Goal: Task Accomplishment & Management: Manage account settings

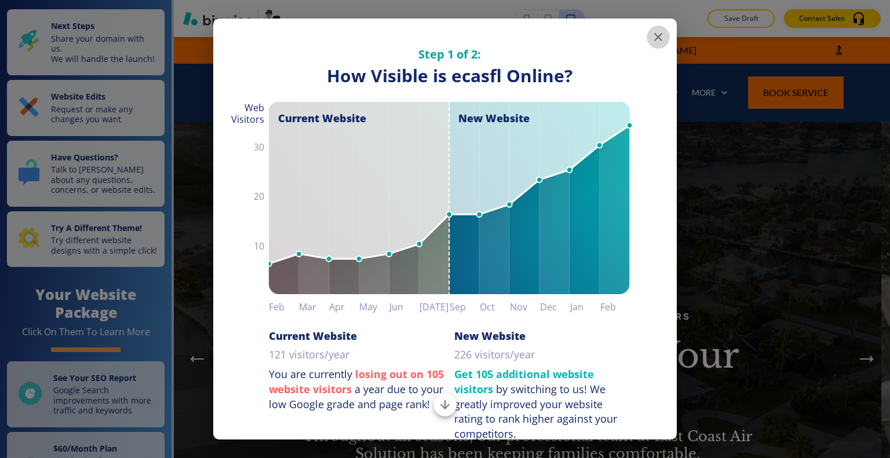
click at [654, 39] on icon "button" at bounding box center [658, 37] width 14 height 14
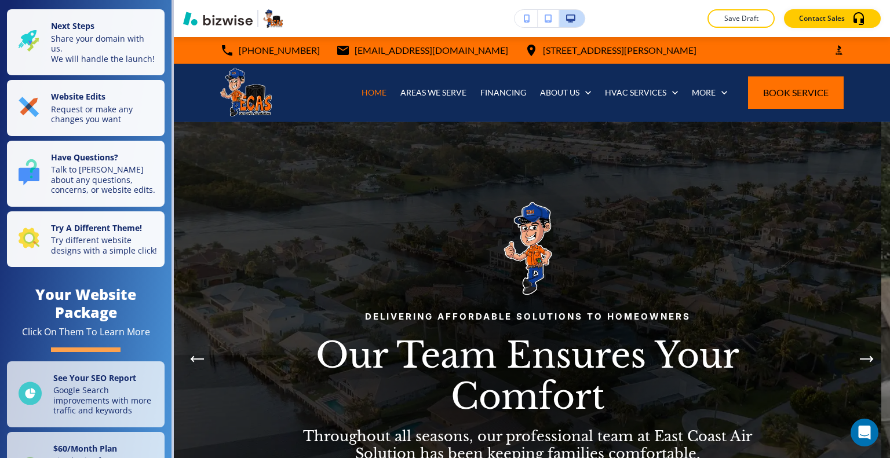
click at [767, 421] on div "Delivering Affordable Solutions to Homeowners Our Team Ensures Your Comfort Thr…" at bounding box center [527, 359] width 487 height 316
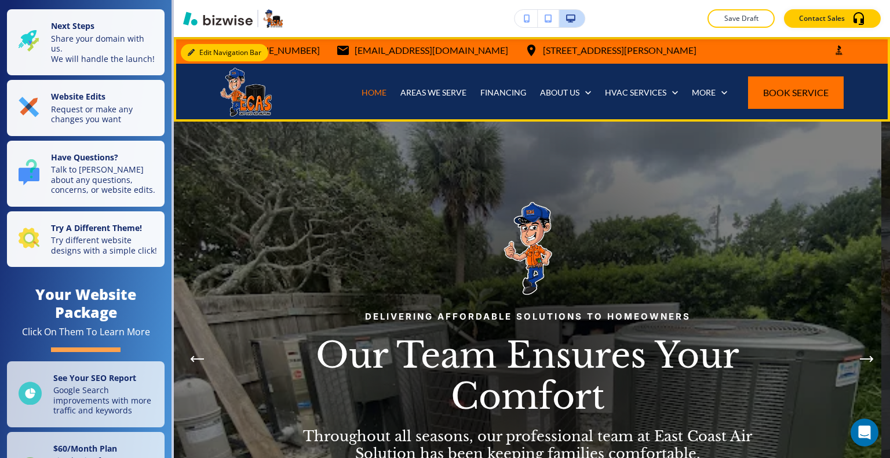
click at [204, 48] on button "Edit Navigation Bar" at bounding box center [225, 52] width 88 height 17
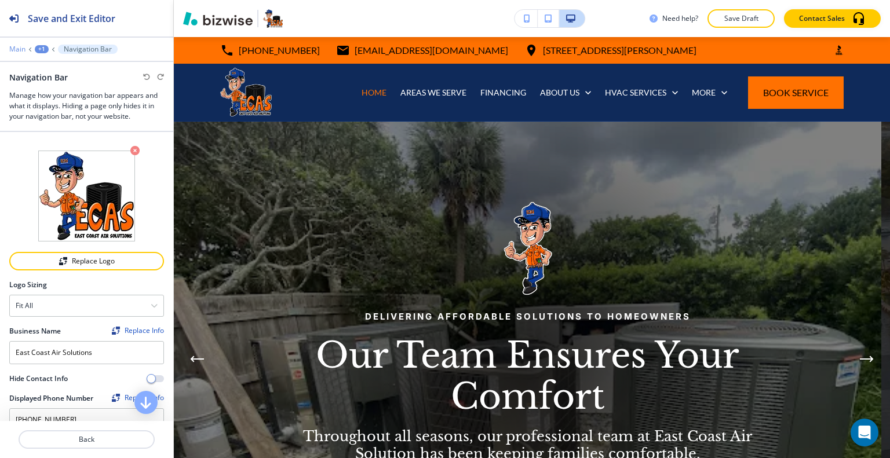
click at [18, 49] on p "Main" at bounding box center [17, 49] width 16 height 8
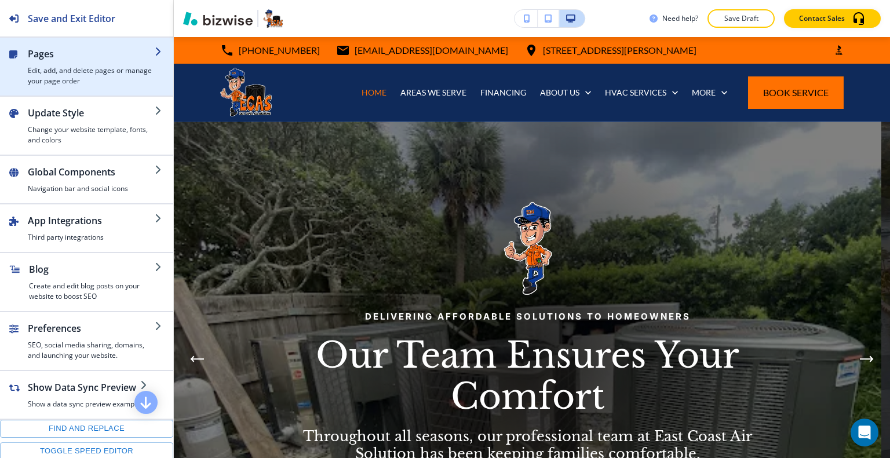
click at [59, 61] on div "button" at bounding box center [91, 63] width 127 height 5
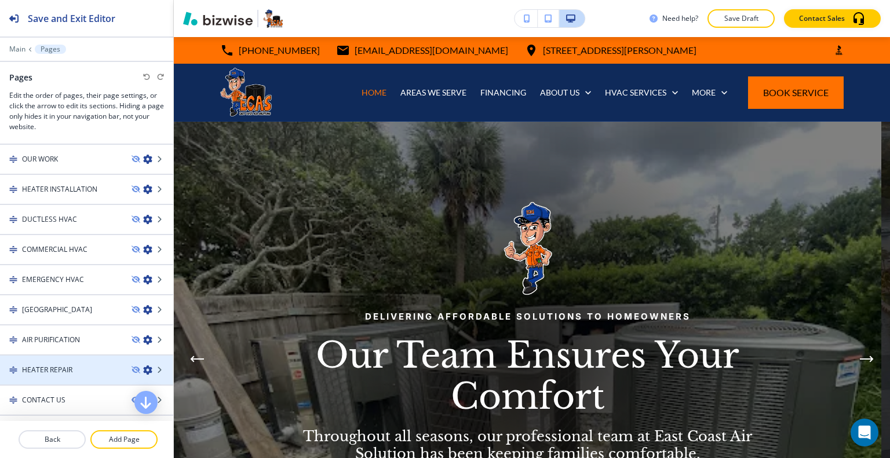
scroll to position [826, 0]
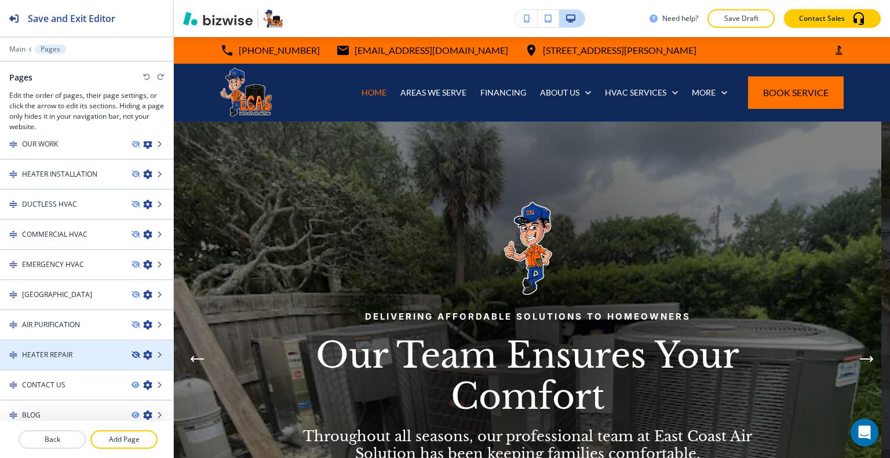
click at [132, 352] on icon "button" at bounding box center [135, 355] width 7 height 7
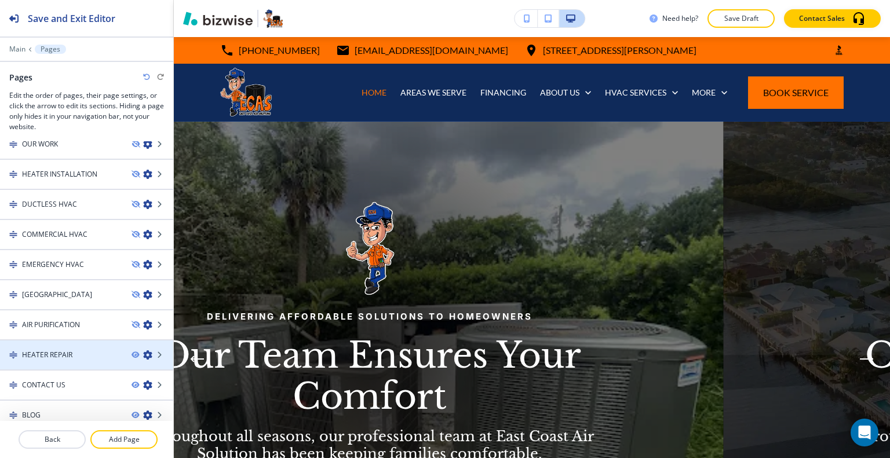
click at [143, 351] on icon "button" at bounding box center [147, 355] width 9 height 9
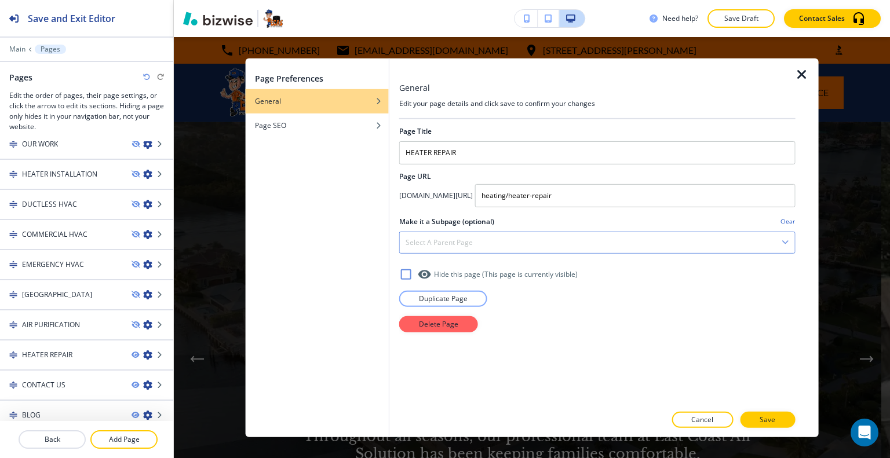
click at [497, 240] on div "Select a parent page" at bounding box center [597, 242] width 395 height 21
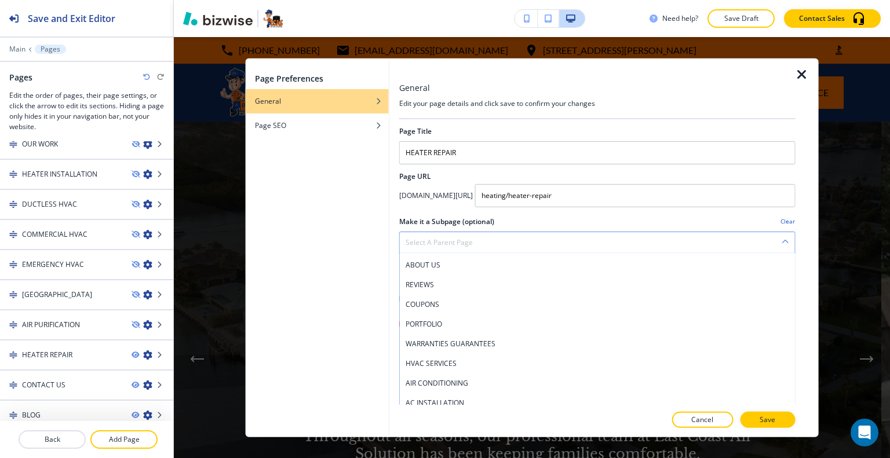
scroll to position [174, 0]
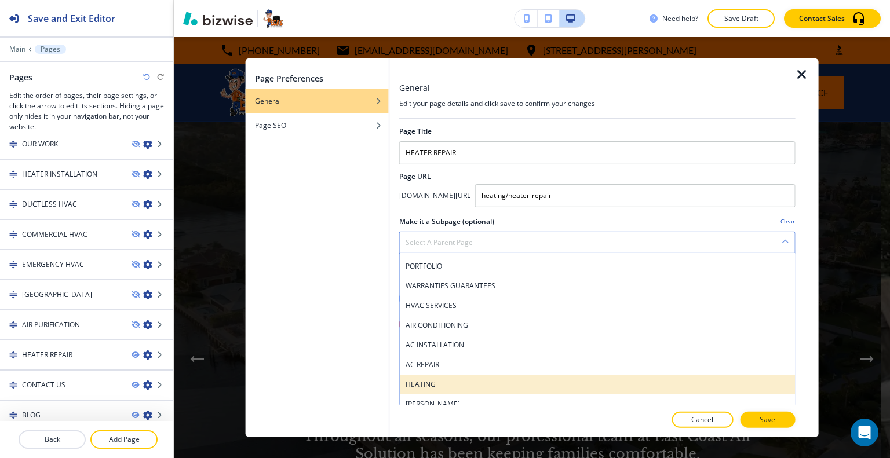
click at [440, 380] on h4 "HEATING" at bounding box center [598, 384] width 384 height 10
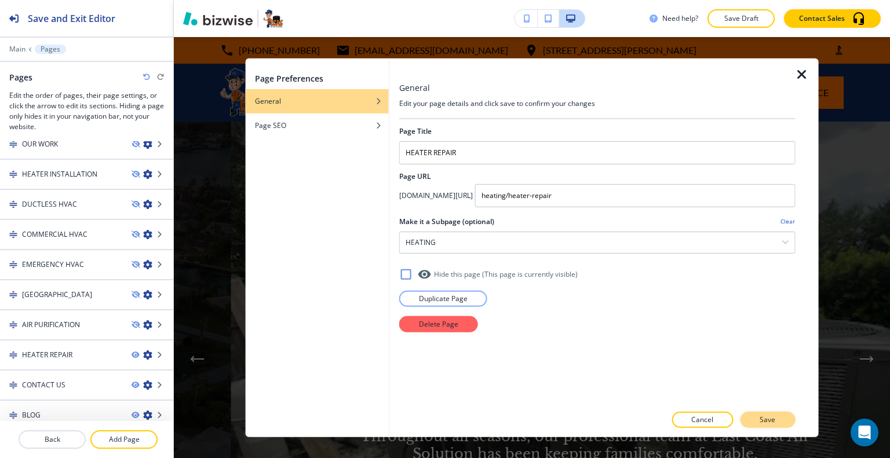
click at [769, 424] on p "Save" at bounding box center [768, 420] width 16 height 10
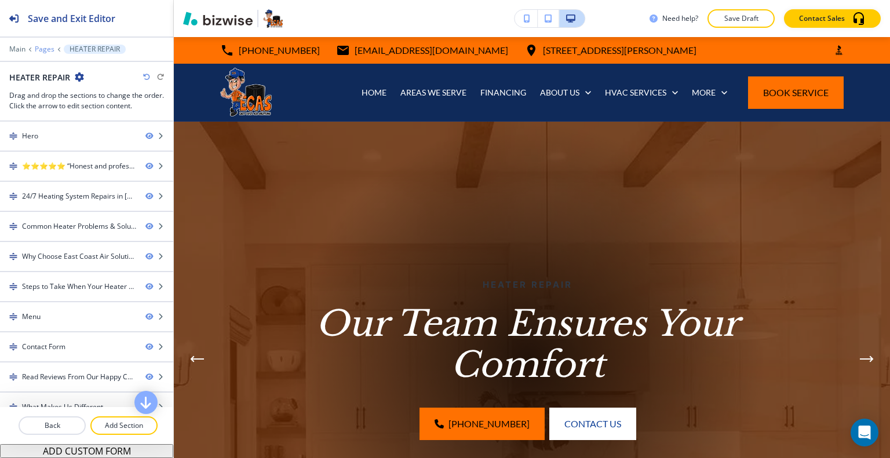
click at [37, 51] on p "Pages" at bounding box center [45, 49] width 20 height 8
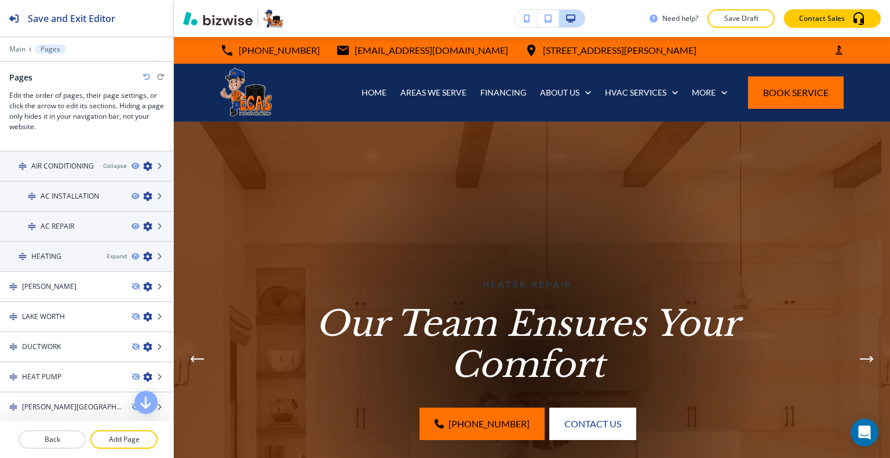
scroll to position [348, 0]
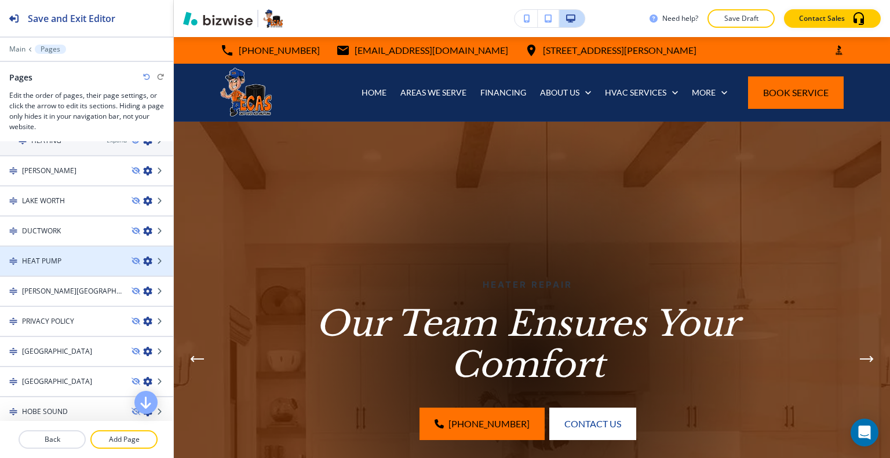
click at [143, 258] on icon "button" at bounding box center [147, 261] width 9 height 9
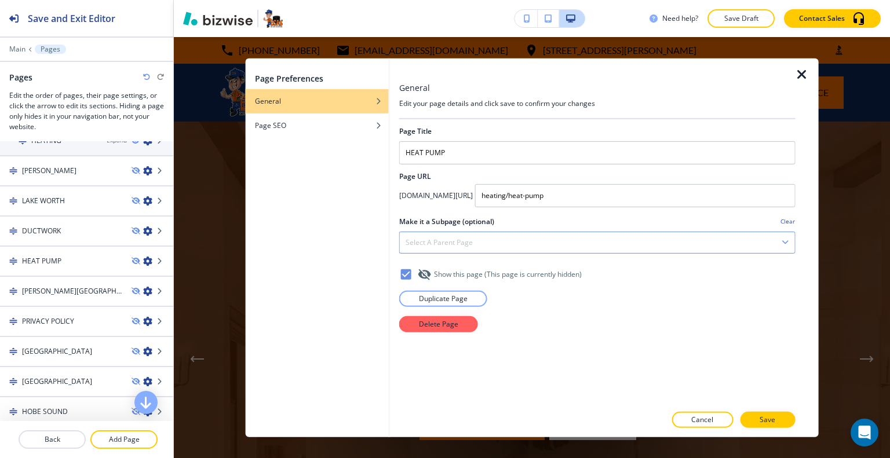
click at [506, 238] on div "Select a parent page" at bounding box center [597, 242] width 395 height 21
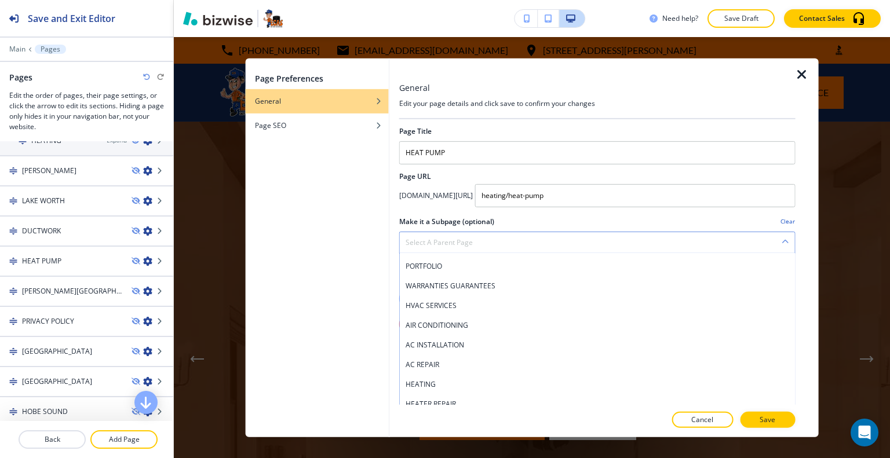
scroll to position [232, 0]
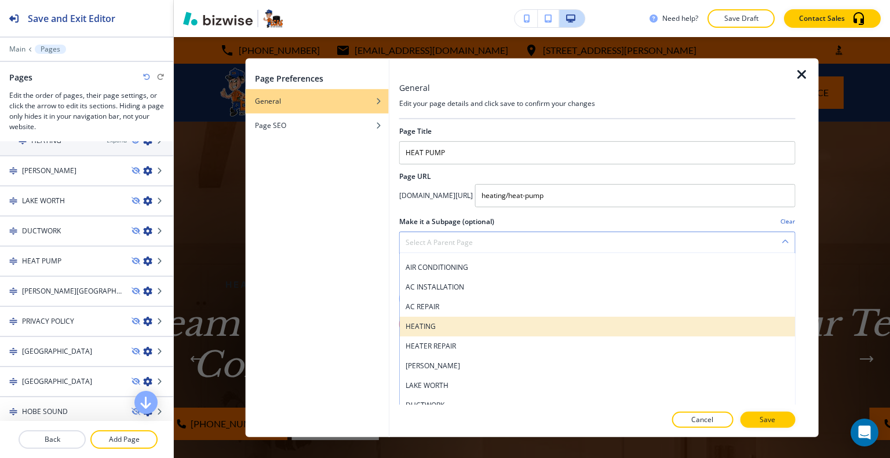
click at [459, 327] on h4 "HEATING" at bounding box center [598, 326] width 384 height 10
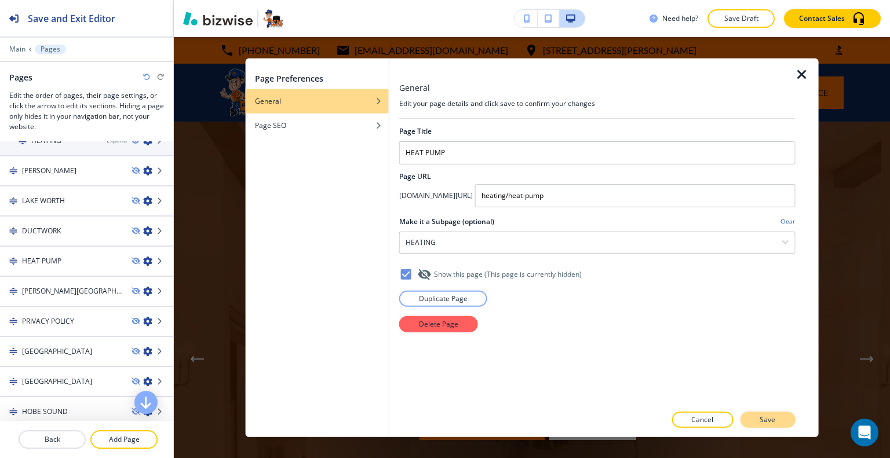
click at [772, 418] on p "Save" at bounding box center [768, 420] width 16 height 10
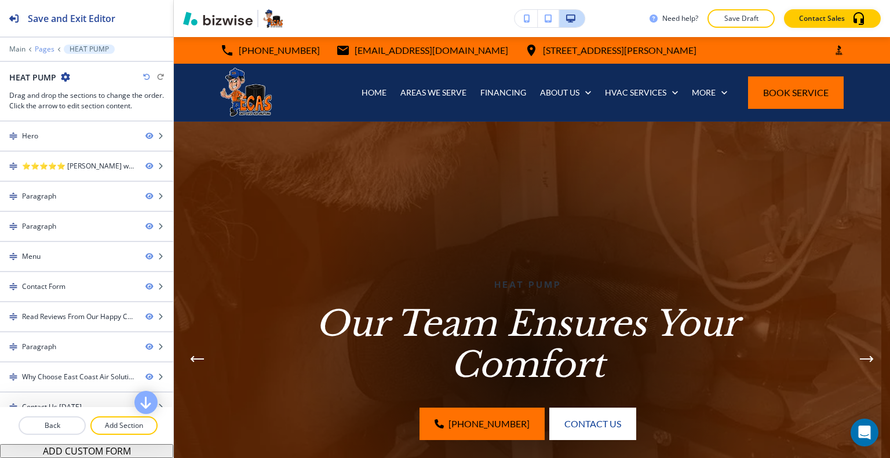
click at [48, 47] on p "Pages" at bounding box center [45, 49] width 20 height 8
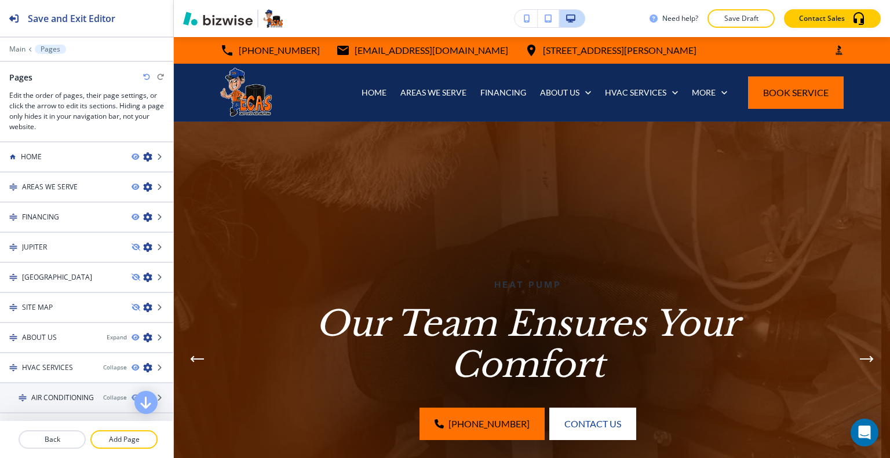
click at [50, 49] on p "Pages" at bounding box center [51, 49] width 20 height 8
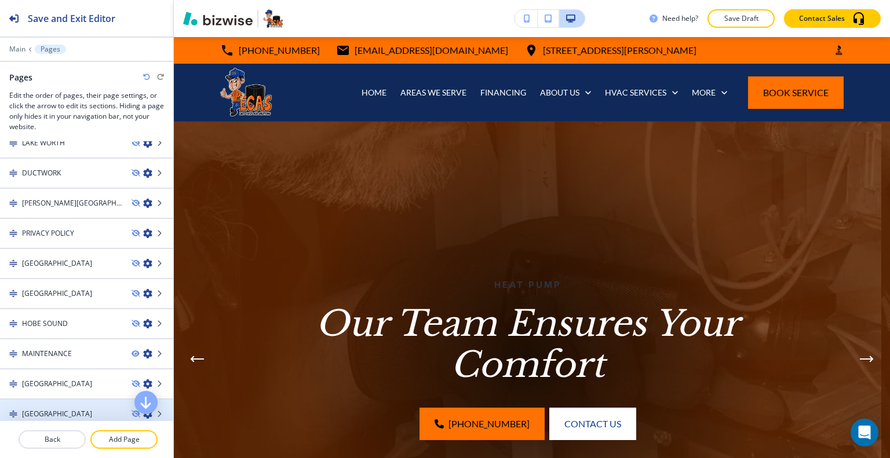
scroll to position [522, 0]
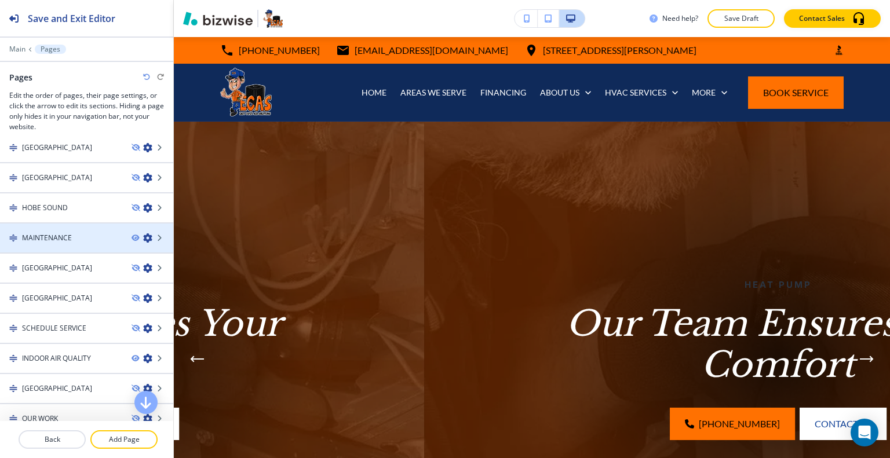
click at [143, 234] on icon "button" at bounding box center [147, 238] width 9 height 9
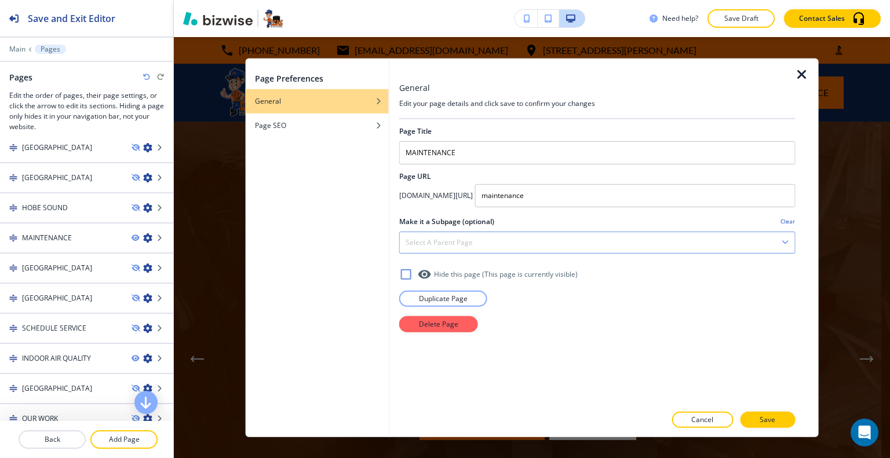
click at [551, 238] on div "Select a parent page" at bounding box center [597, 242] width 395 height 21
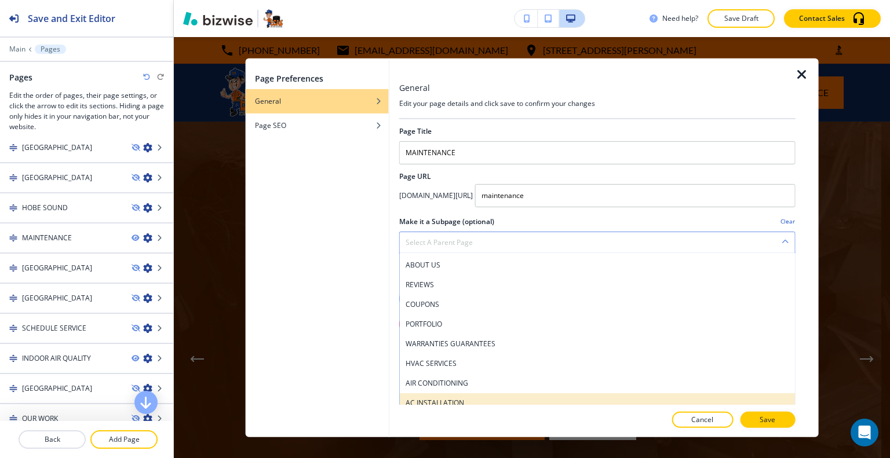
scroll to position [174, 0]
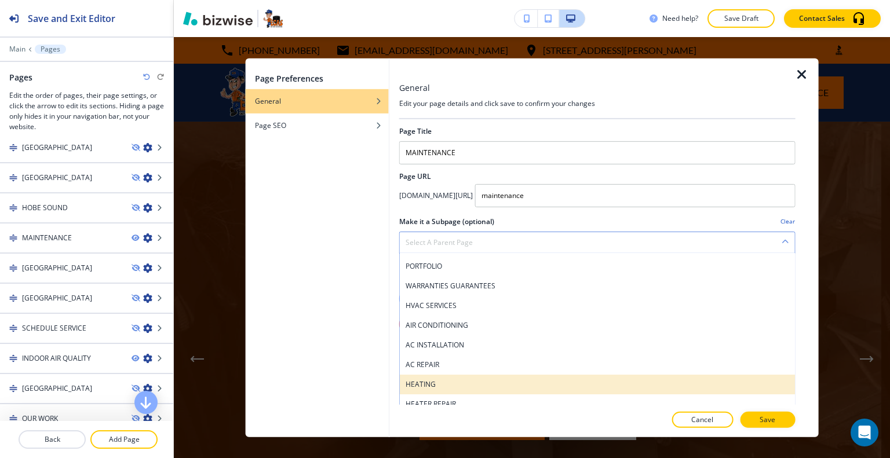
click at [451, 382] on h4 "HEATING" at bounding box center [598, 384] width 384 height 10
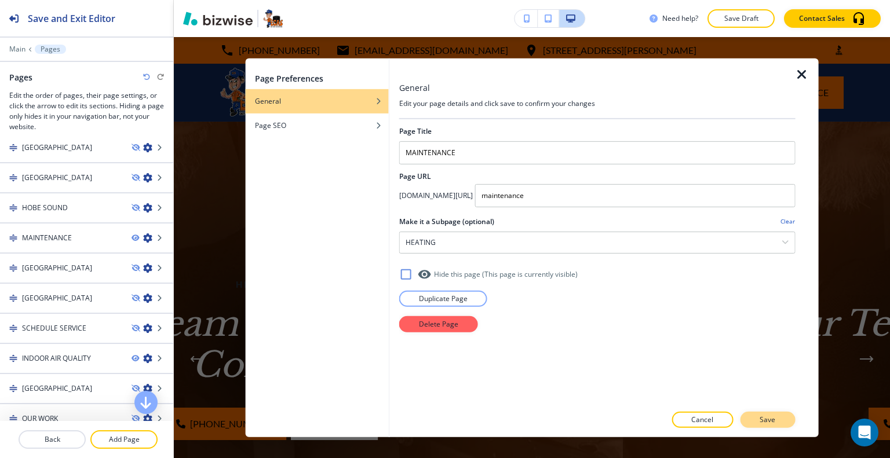
click at [756, 415] on button "Save" at bounding box center [767, 420] width 55 height 16
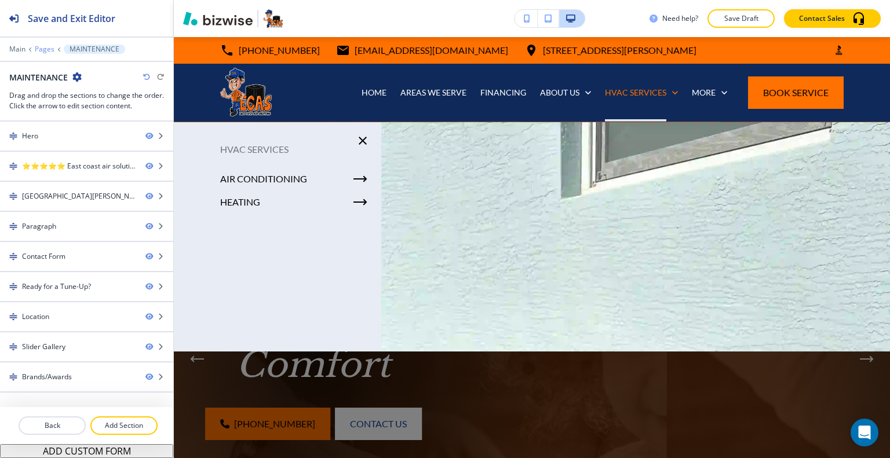
click at [43, 48] on p "Pages" at bounding box center [45, 49] width 20 height 8
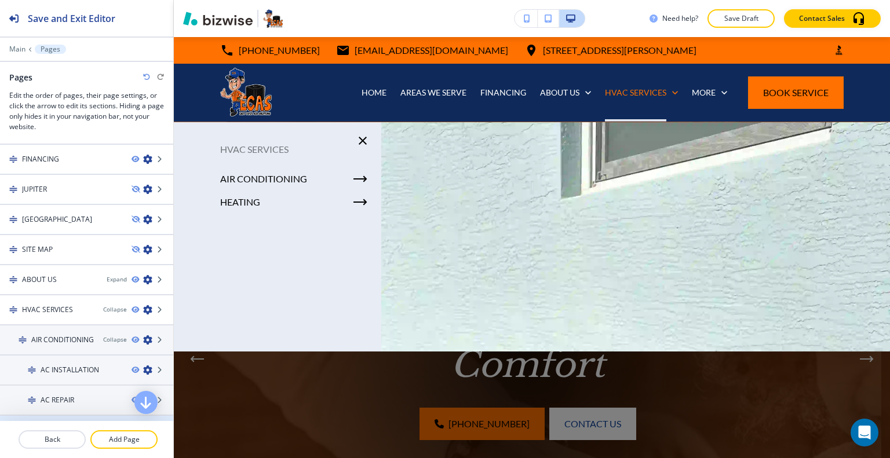
scroll to position [116, 0]
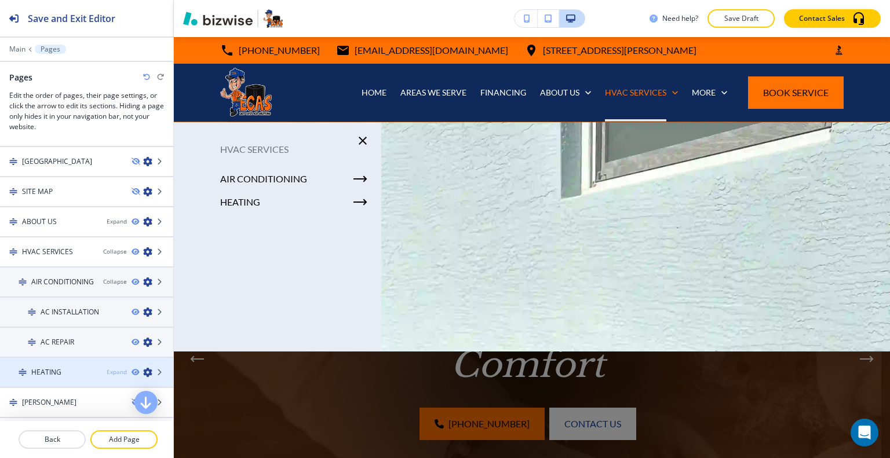
click at [111, 370] on div "Expand" at bounding box center [117, 372] width 20 height 9
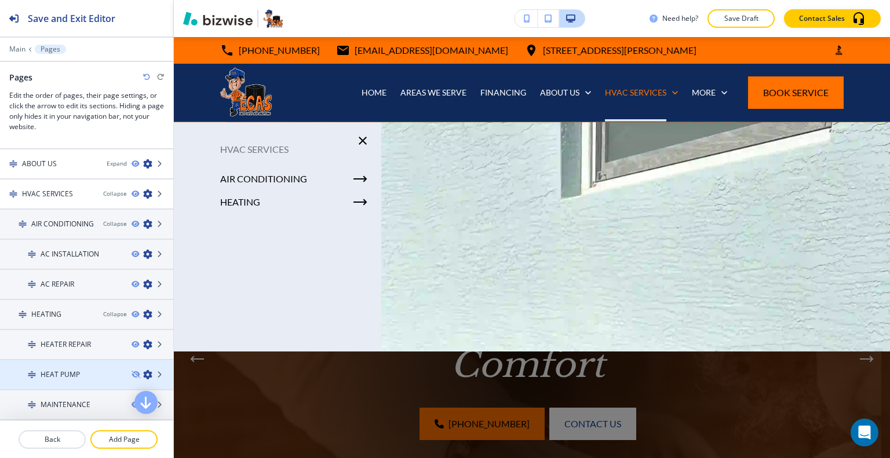
scroll to position [232, 0]
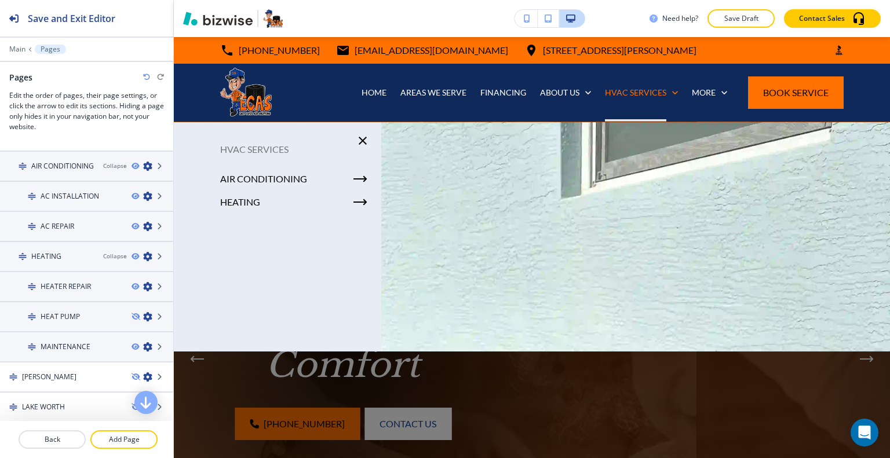
click at [132, 313] on icon "button" at bounding box center [135, 316] width 7 height 7
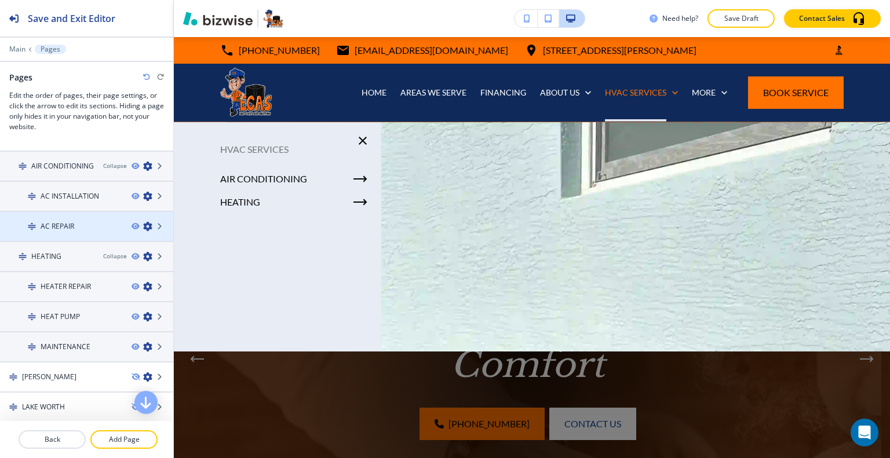
scroll to position [174, 0]
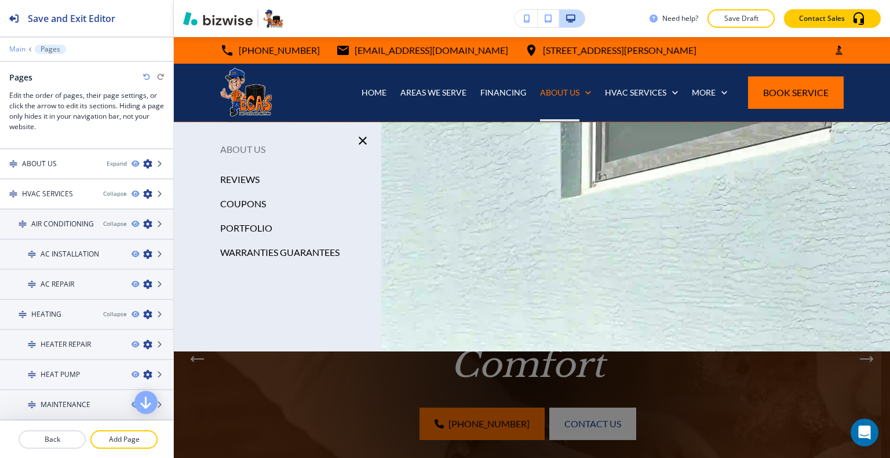
click at [20, 50] on p "Main" at bounding box center [17, 49] width 16 height 8
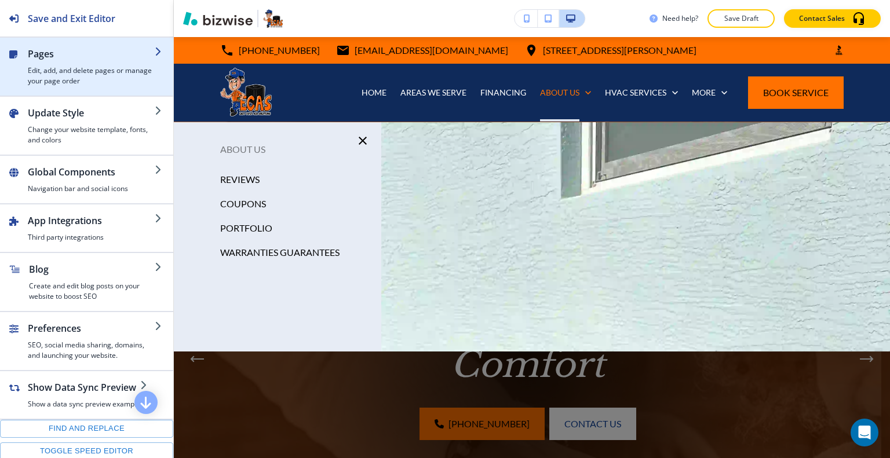
click at [57, 56] on h2 "Pages" at bounding box center [91, 54] width 127 height 14
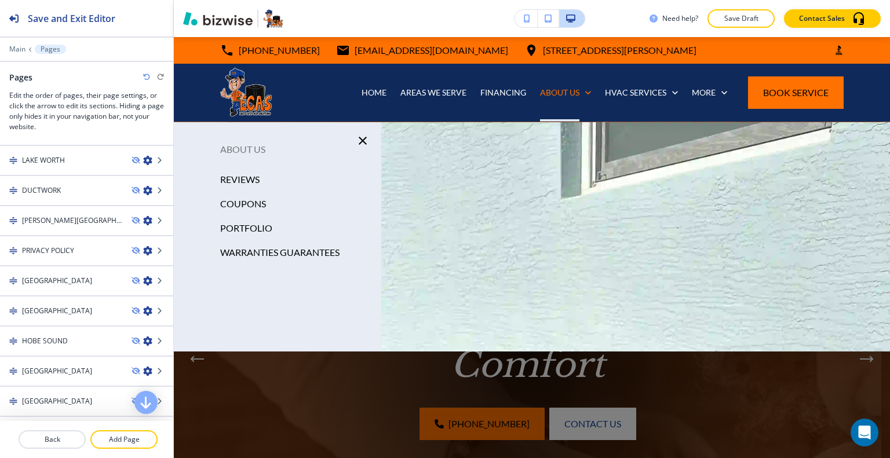
scroll to position [363, 0]
